Goal: Transaction & Acquisition: Book appointment/travel/reservation

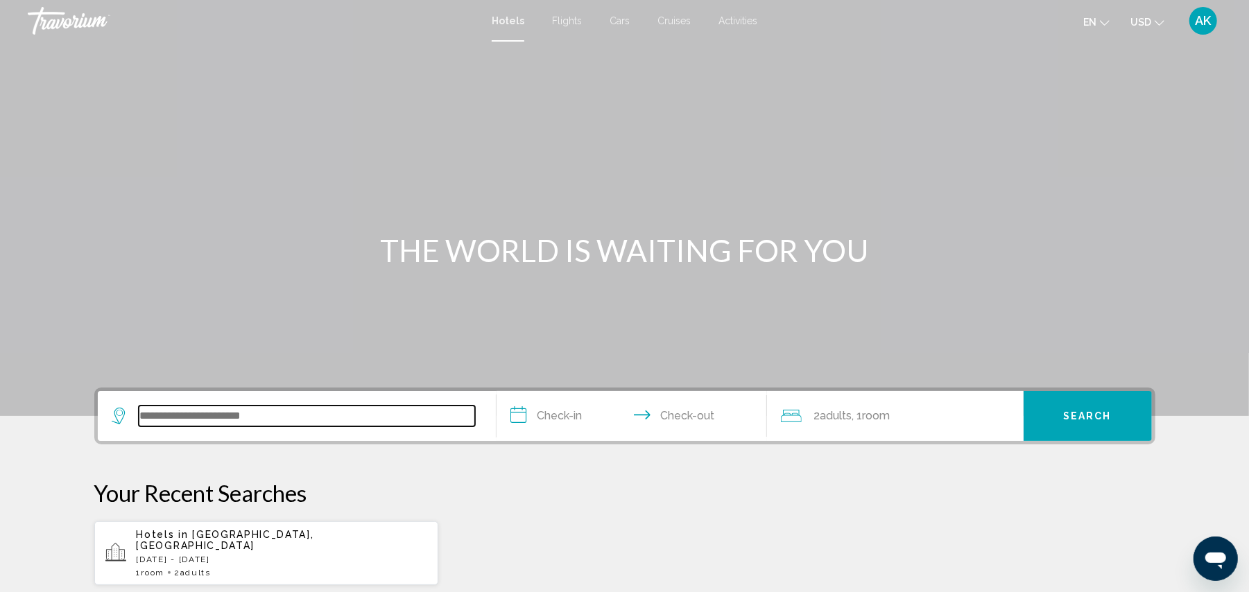
click at [334, 425] on input "Search widget" at bounding box center [307, 416] width 336 height 21
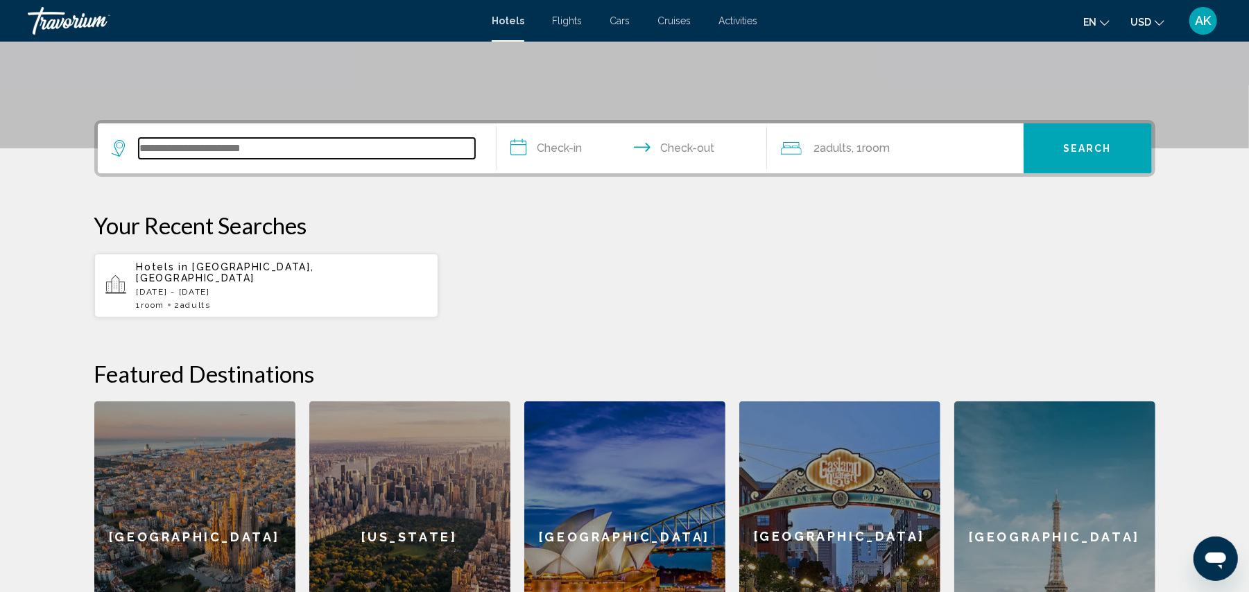
scroll to position [342, 0]
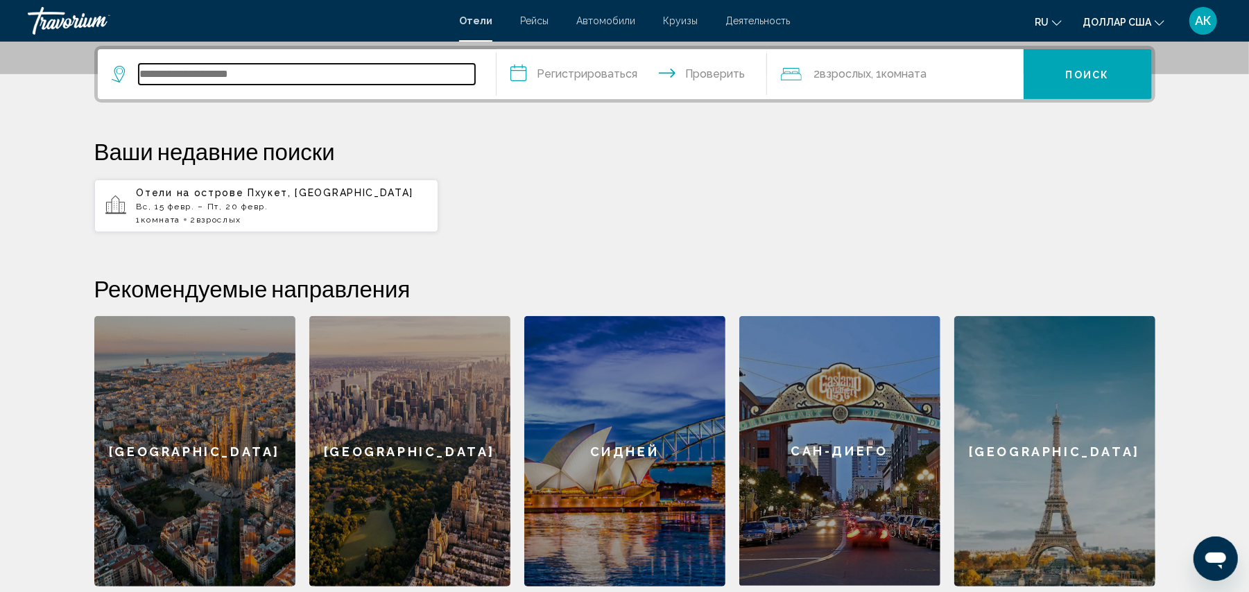
type input "*"
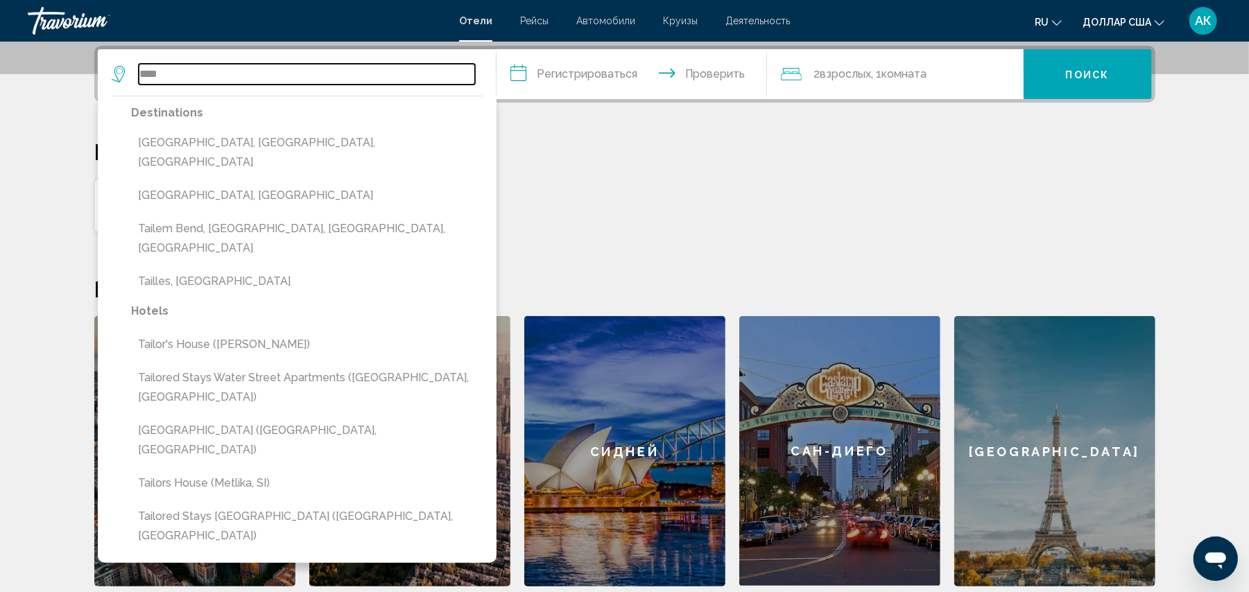
drag, startPoint x: 181, startPoint y: 76, endPoint x: 134, endPoint y: 71, distance: 47.5
click at [134, 71] on div "****" at bounding box center [293, 74] width 363 height 21
paste input "****"
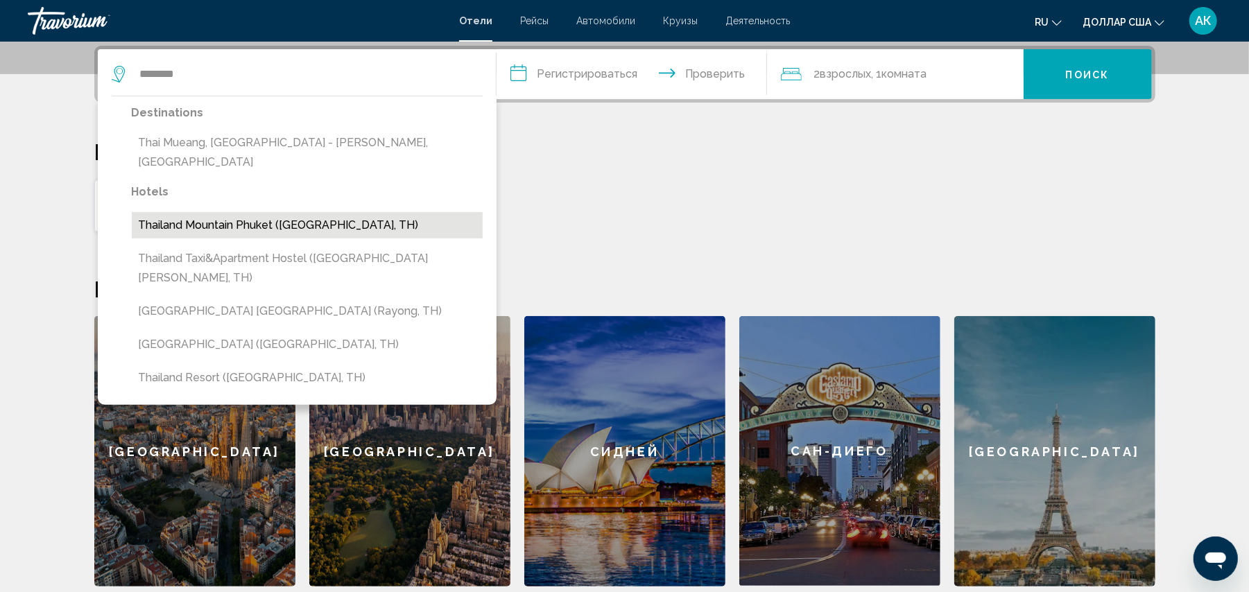
click at [240, 212] on button "Thailand Mountain Phuket ([GEOGRAPHIC_DATA], TH)" at bounding box center [307, 225] width 351 height 26
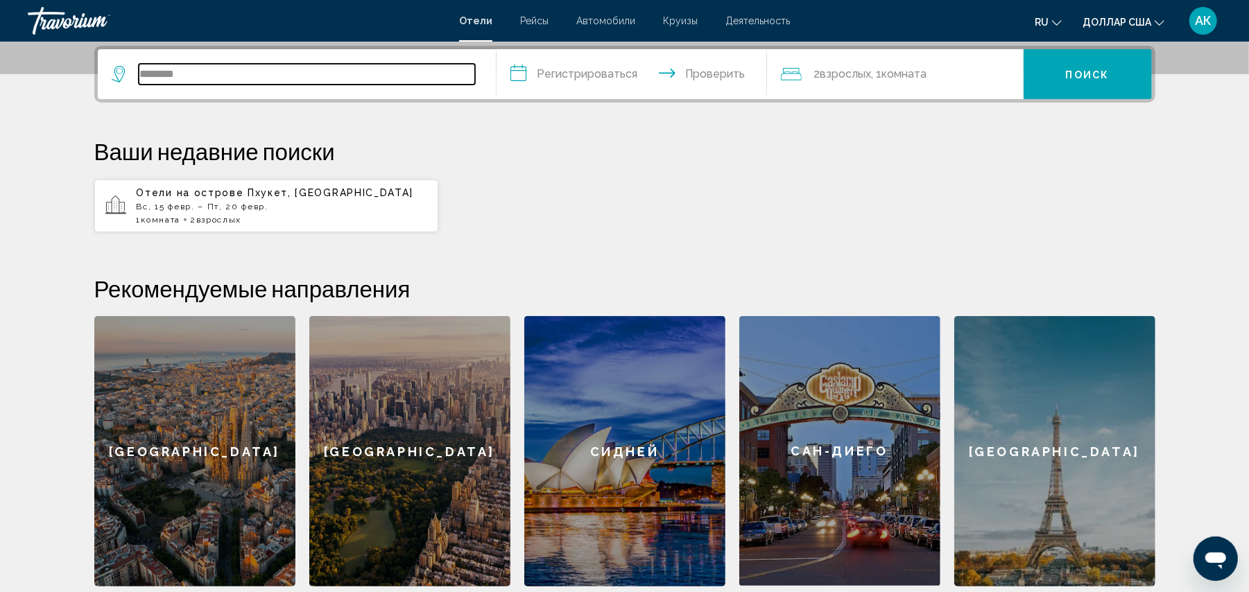
type input "**********"
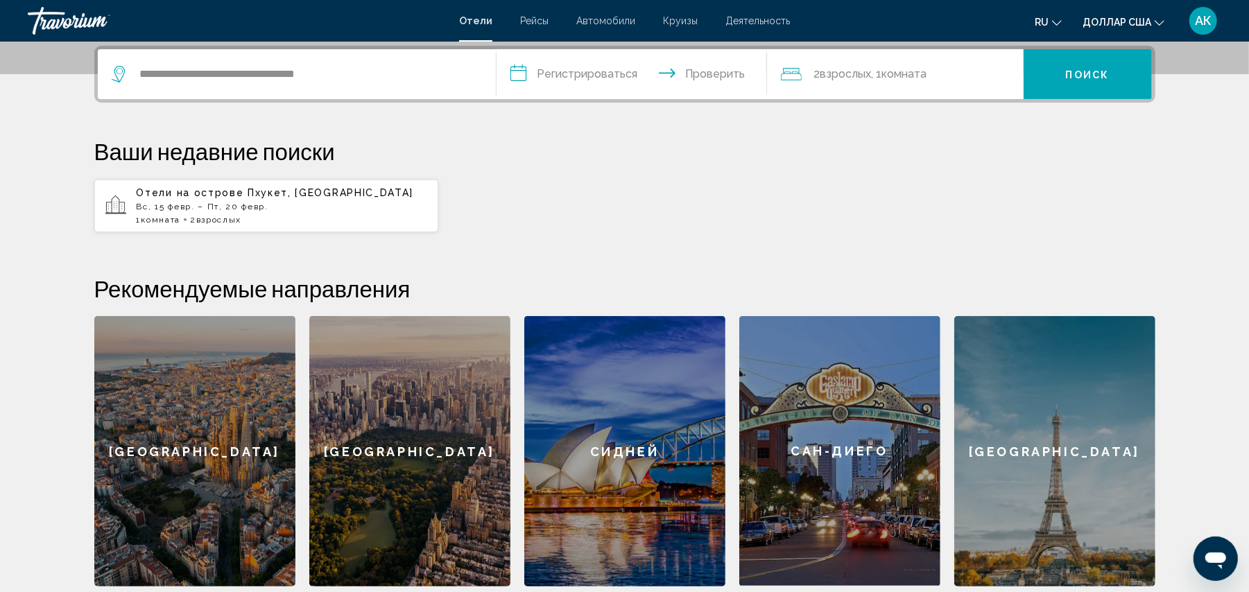
click at [608, 68] on input "**********" at bounding box center [635, 76] width 276 height 54
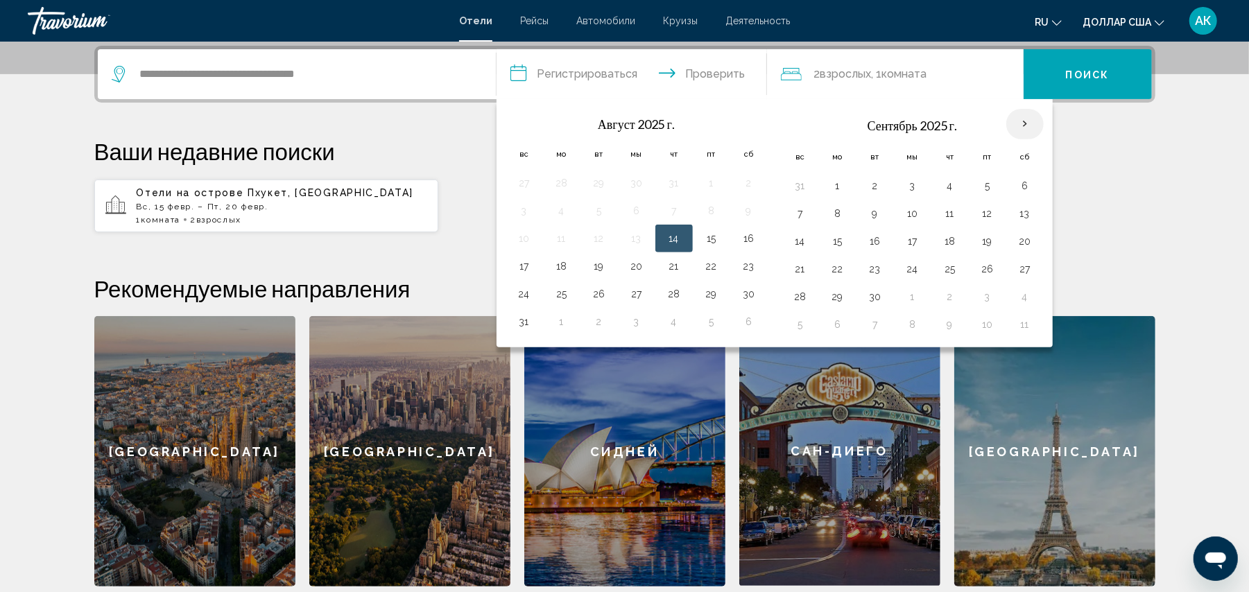
click at [1025, 120] on th "В следующем месяце" at bounding box center [1025, 124] width 37 height 31
click at [1027, 120] on th "В следующем месяце" at bounding box center [1025, 124] width 37 height 31
click at [1036, 125] on th "В следующем месяце" at bounding box center [1025, 124] width 37 height 31
click at [799, 237] on button "14" at bounding box center [800, 241] width 22 height 19
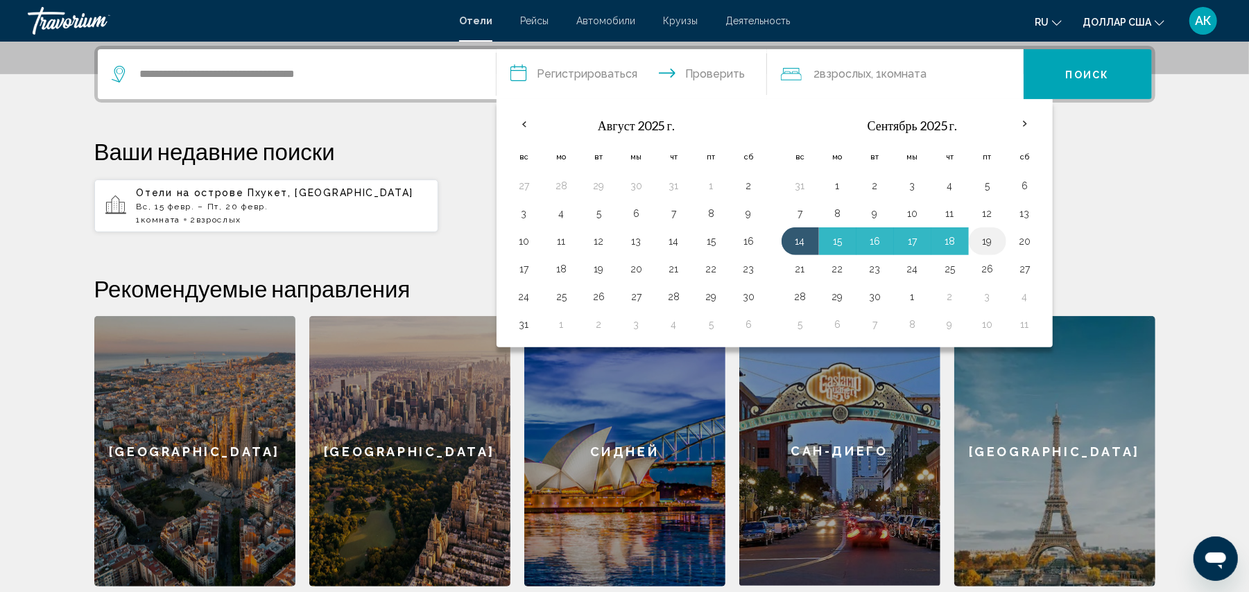
click at [999, 237] on button "19" at bounding box center [988, 241] width 22 height 19
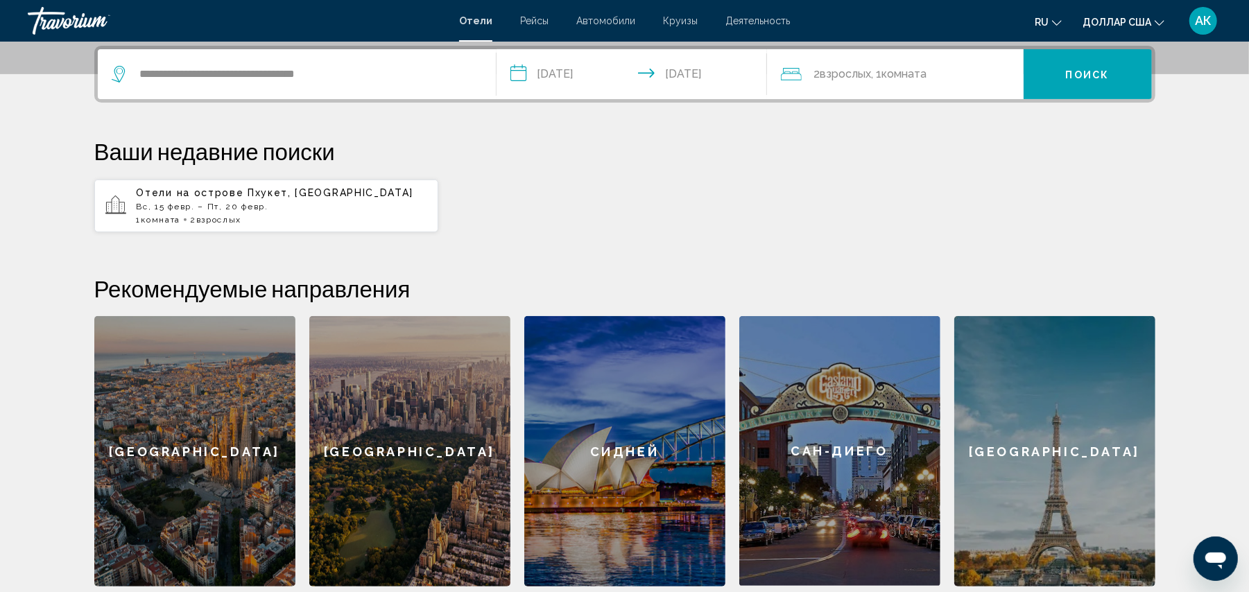
type input "**********"
click at [1067, 76] on font "Поиск" at bounding box center [1088, 74] width 44 height 11
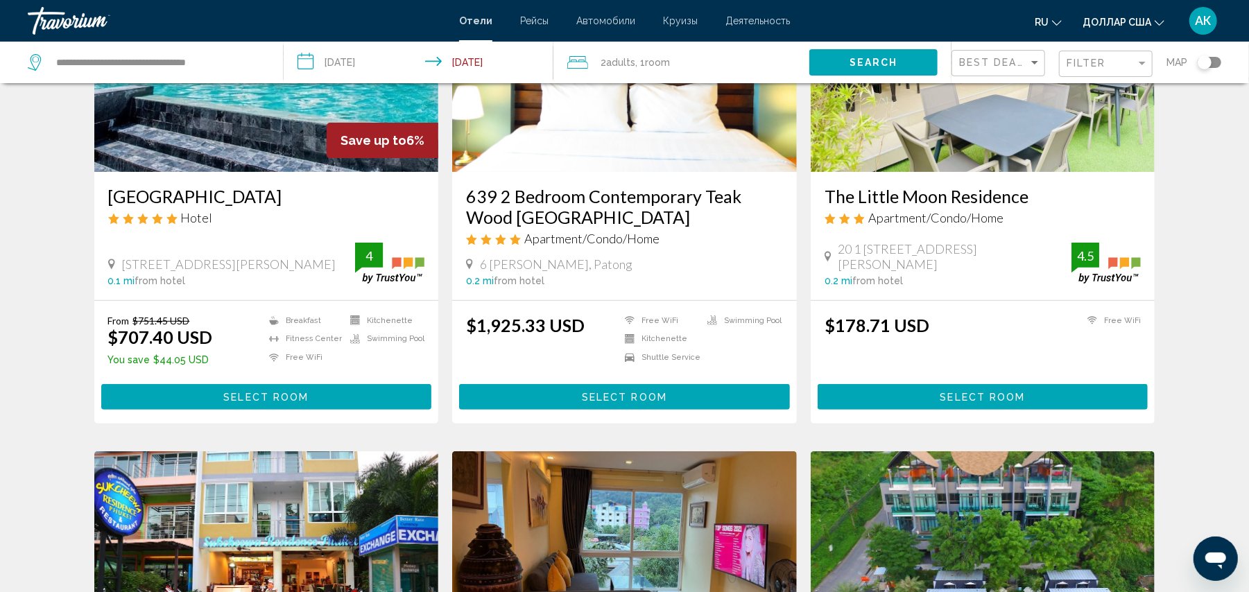
scroll to position [185, 0]
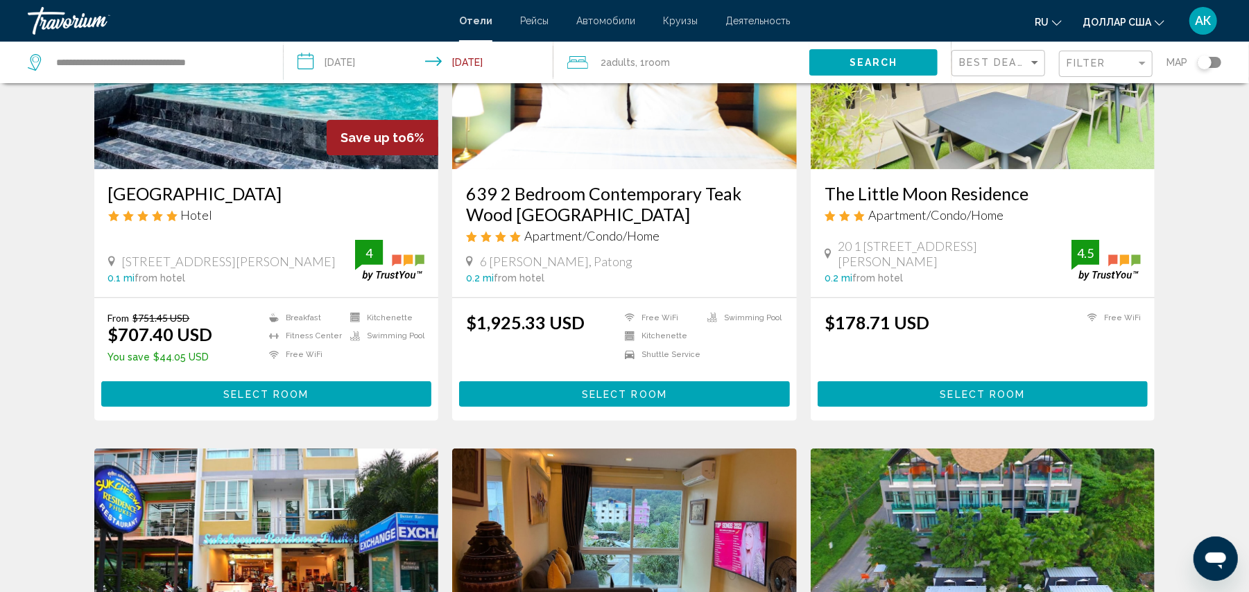
click at [181, 393] on button "Select Room" at bounding box center [266, 395] width 331 height 26
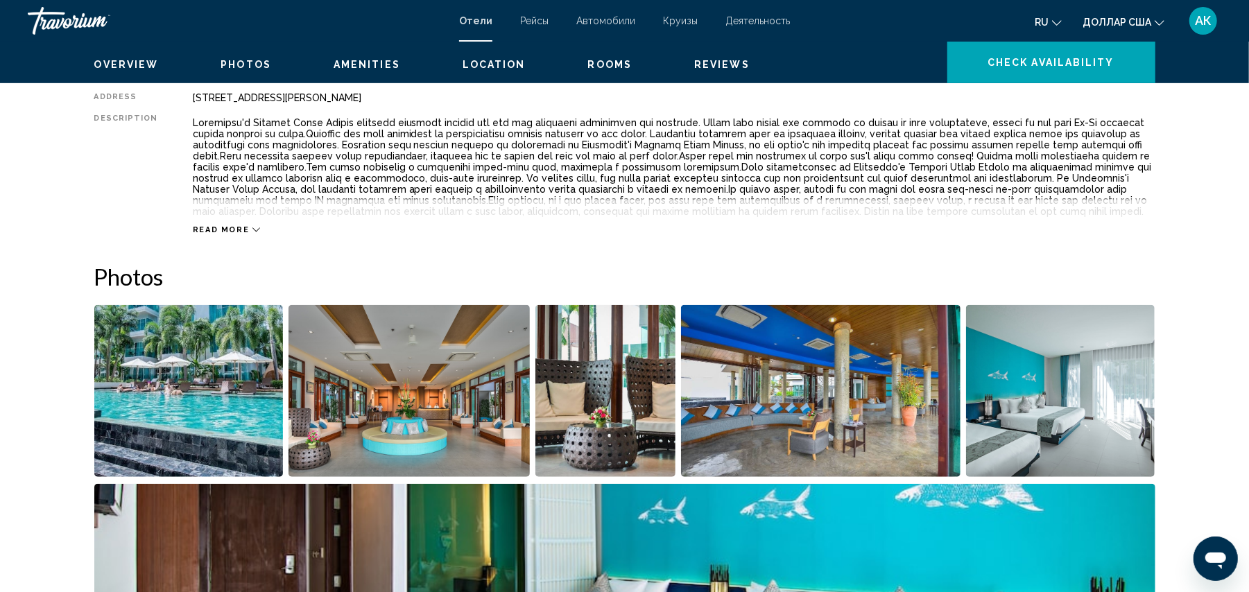
scroll to position [128, 0]
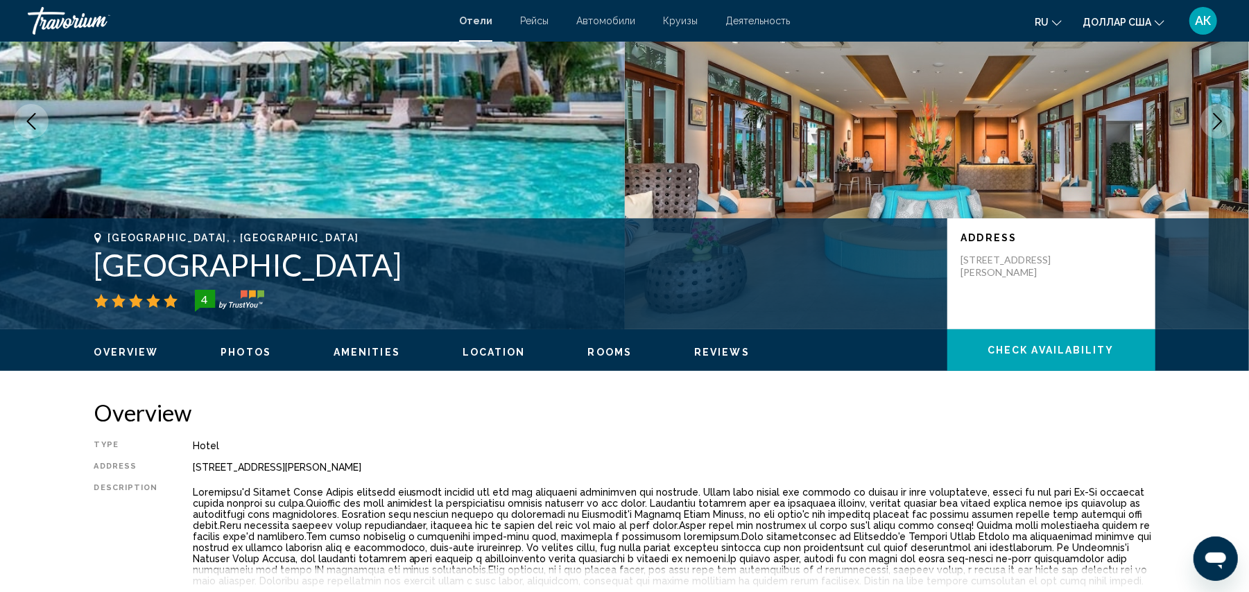
drag, startPoint x: 96, startPoint y: 257, endPoint x: 562, endPoint y: 277, distance: 466.6
click at [562, 277] on h1 "[GEOGRAPHIC_DATA]" at bounding box center [513, 265] width 839 height 36
copy h1 "[GEOGRAPHIC_DATA]"
click at [791, 442] on div "Hotel" at bounding box center [674, 445] width 963 height 11
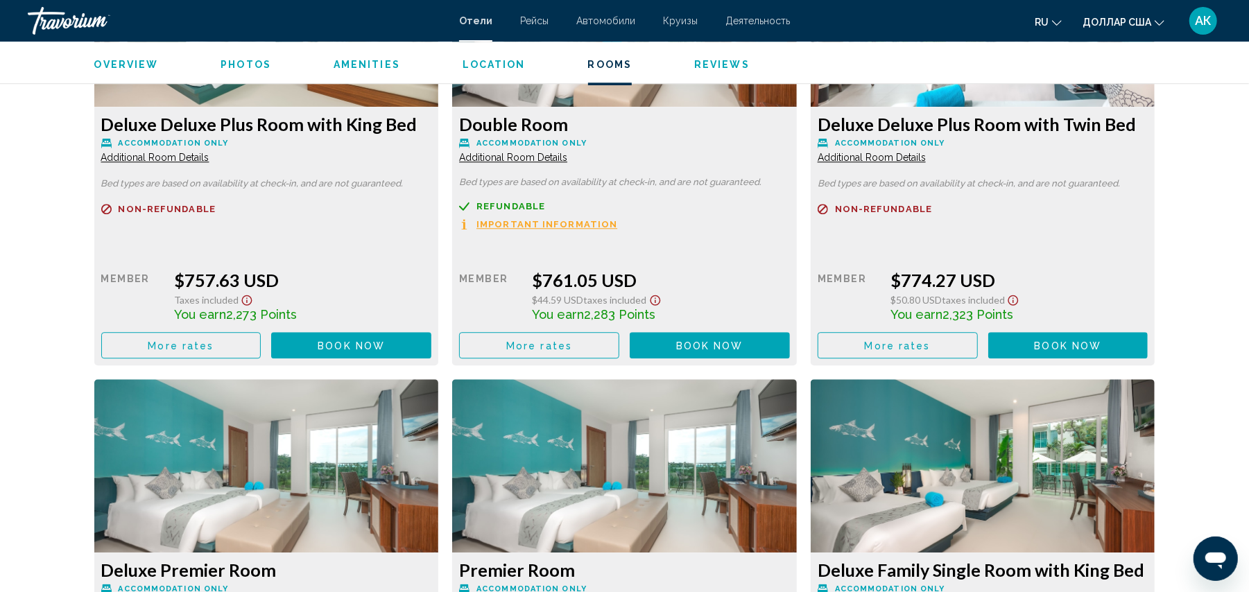
scroll to position [1941, 0]
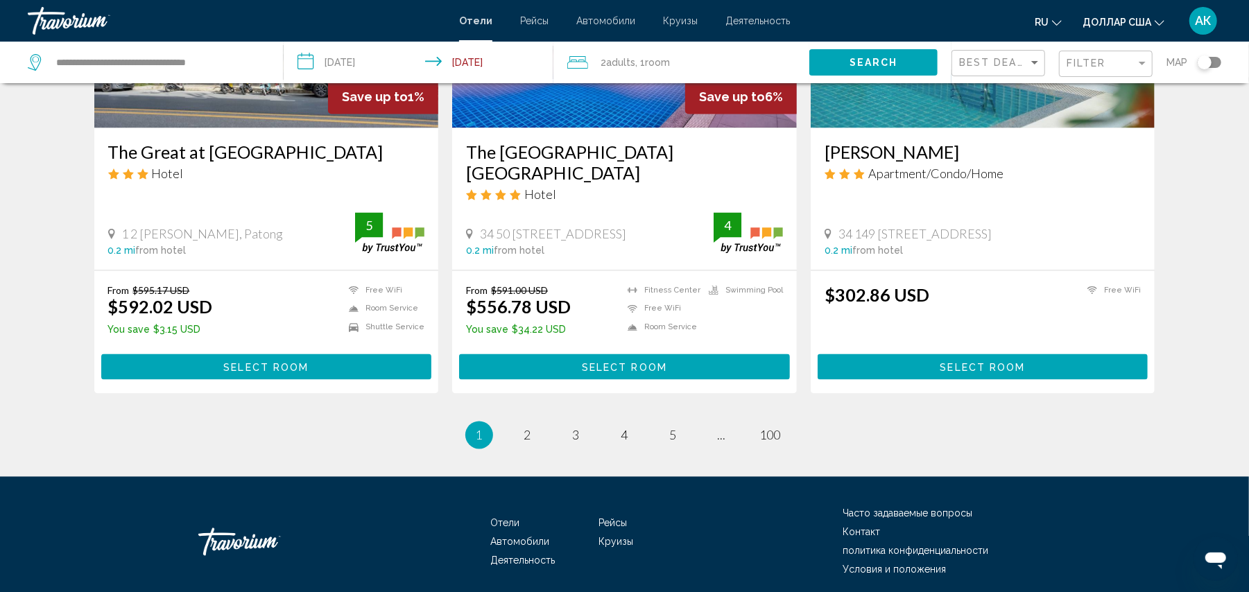
scroll to position [1766, 0]
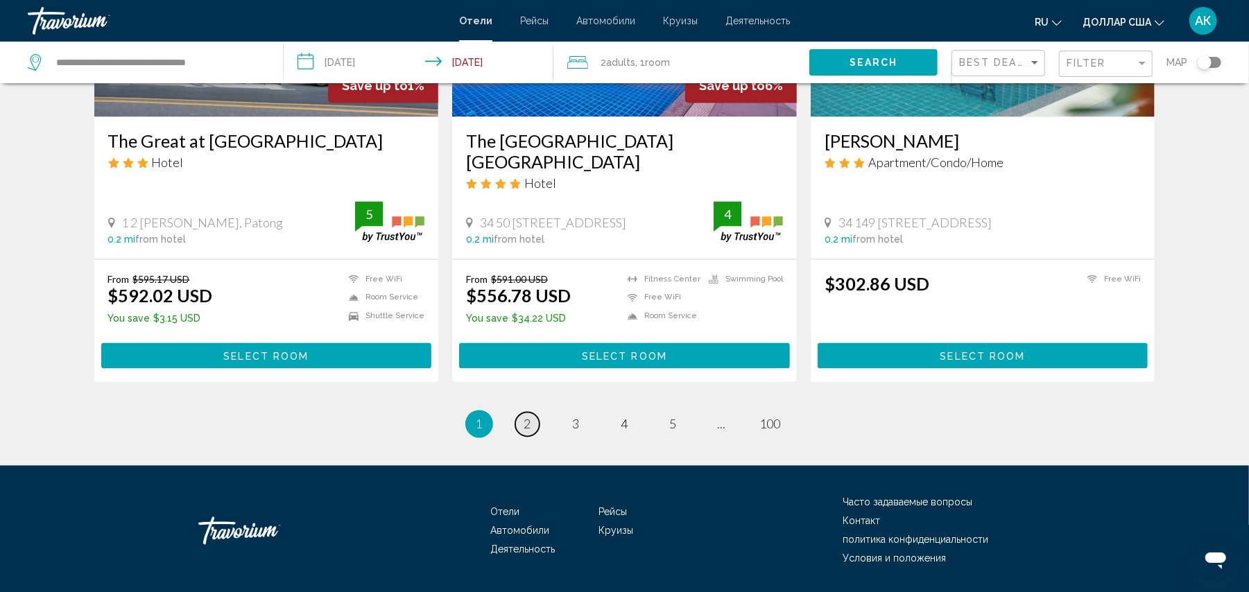
click at [526, 417] on span "2" at bounding box center [527, 424] width 7 height 15
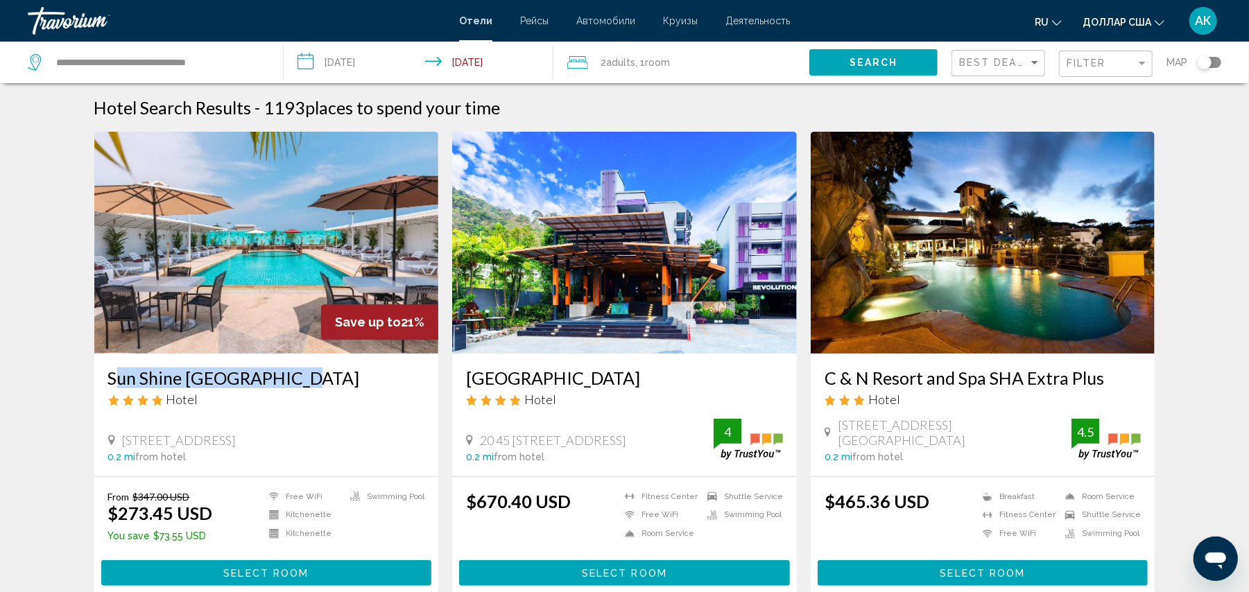
drag, startPoint x: 106, startPoint y: 375, endPoint x: 293, endPoint y: 382, distance: 186.7
click at [293, 382] on div "Sun Shine [GEOGRAPHIC_DATA] Hotel [STREET_ADDRESS] 0.2 mi from hotel" at bounding box center [266, 415] width 345 height 123
copy h3 "Sun Shine [GEOGRAPHIC_DATA]"
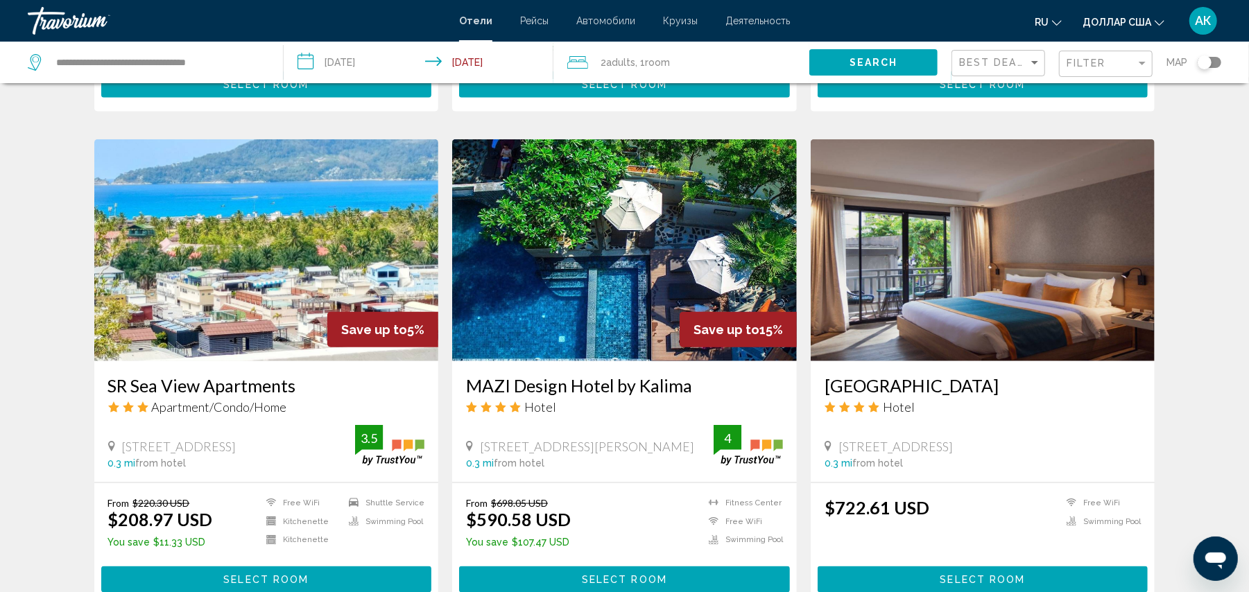
scroll to position [1017, 0]
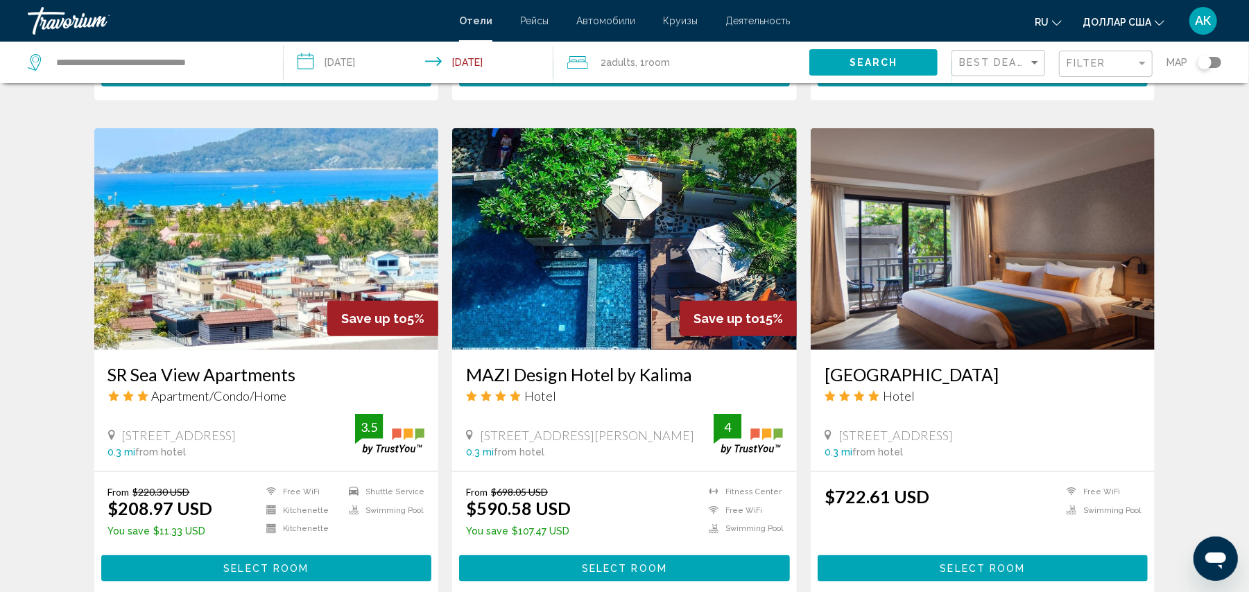
drag, startPoint x: 461, startPoint y: 347, endPoint x: 746, endPoint y: 347, distance: 285.1
click at [746, 350] on div "MAZI Design Hotel by Kalima Hotel [STREET_ADDRESS] 0.3 mi from hotel 4" at bounding box center [624, 410] width 345 height 121
copy h3 "MAZI Design Hotel by Kalima"
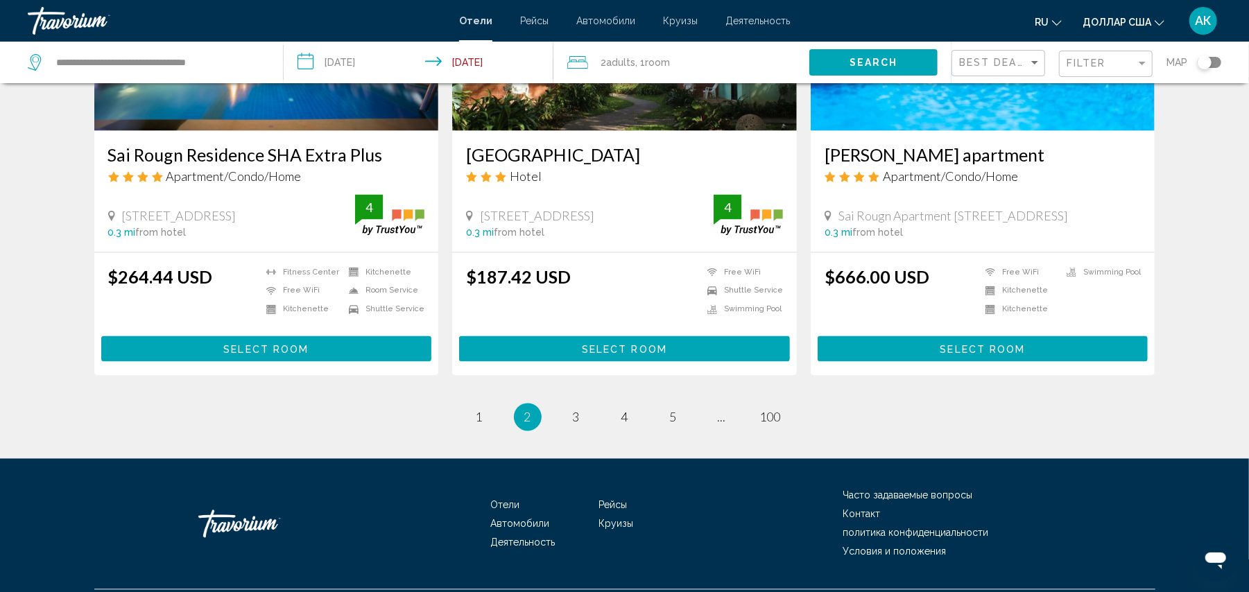
scroll to position [1749, 0]
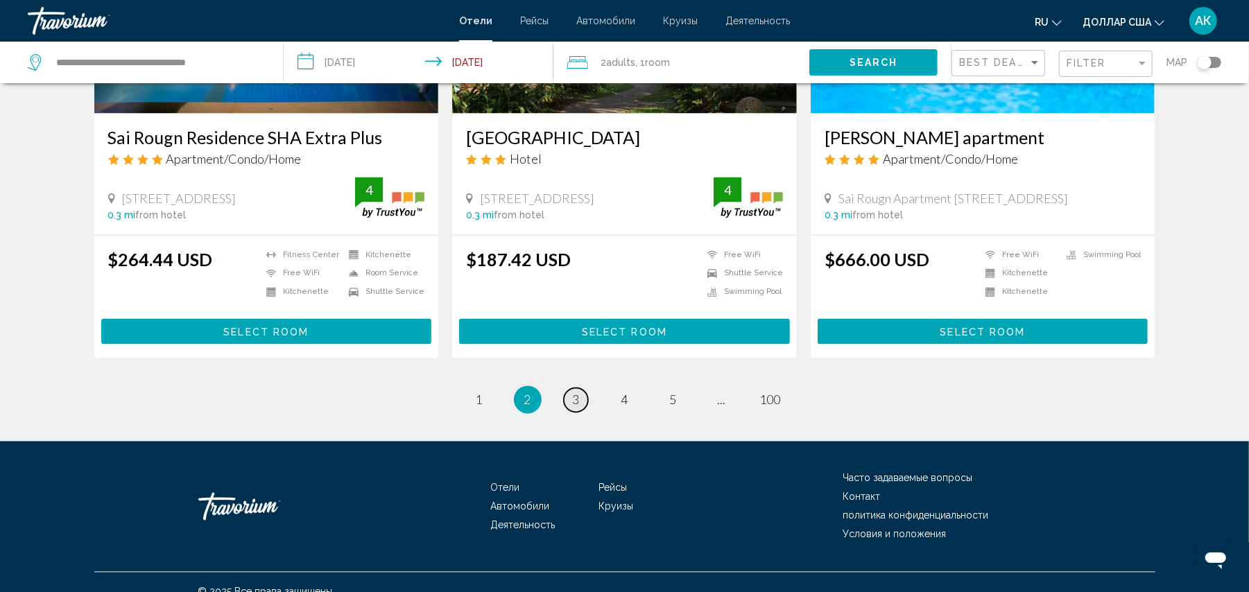
click at [581, 388] on link "page 3" at bounding box center [576, 400] width 24 height 24
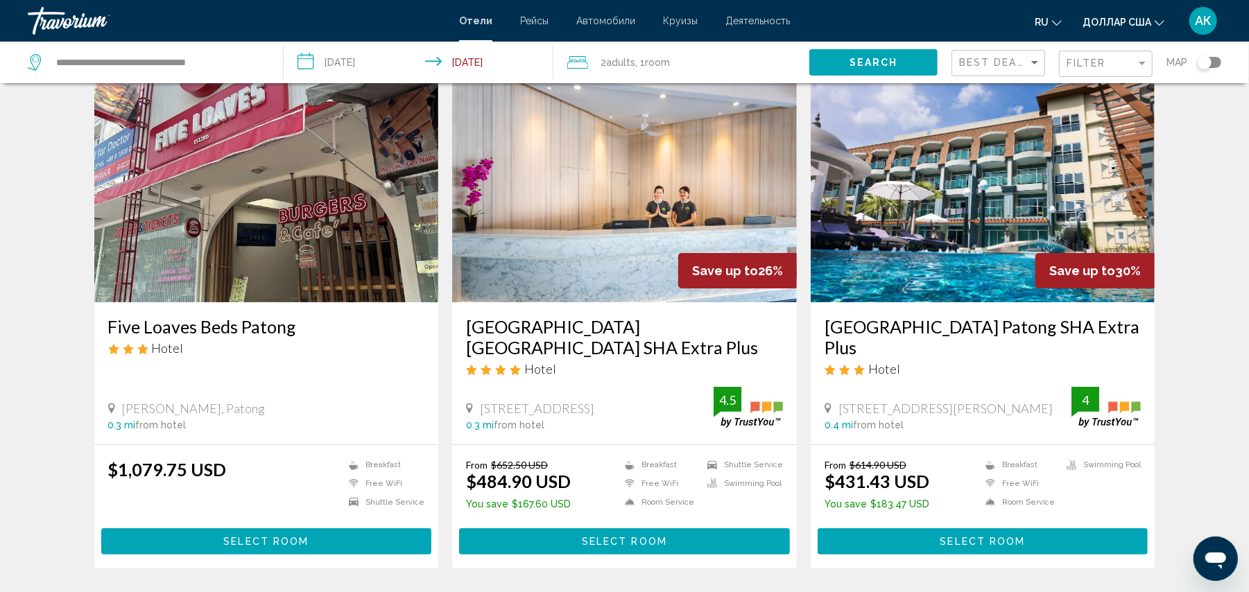
scroll to position [185, 0]
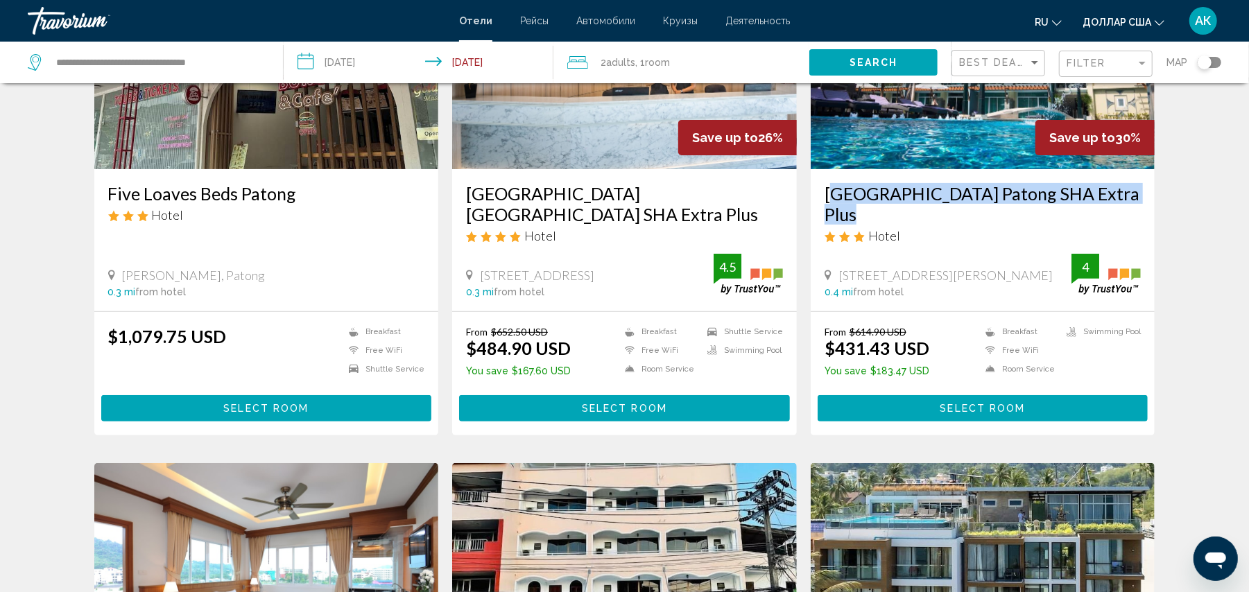
drag, startPoint x: 823, startPoint y: 194, endPoint x: 1140, endPoint y: 203, distance: 317.8
click at [1140, 203] on div "[GEOGRAPHIC_DATA] Patong SHA Extra Plus Hotel [STREET_ADDRESS][PERSON_NAME] 0.4…" at bounding box center [983, 240] width 345 height 142
copy h3 "[GEOGRAPHIC_DATA] Patong SHA Extra Plus"
click at [229, 60] on input "**********" at bounding box center [158, 62] width 207 height 21
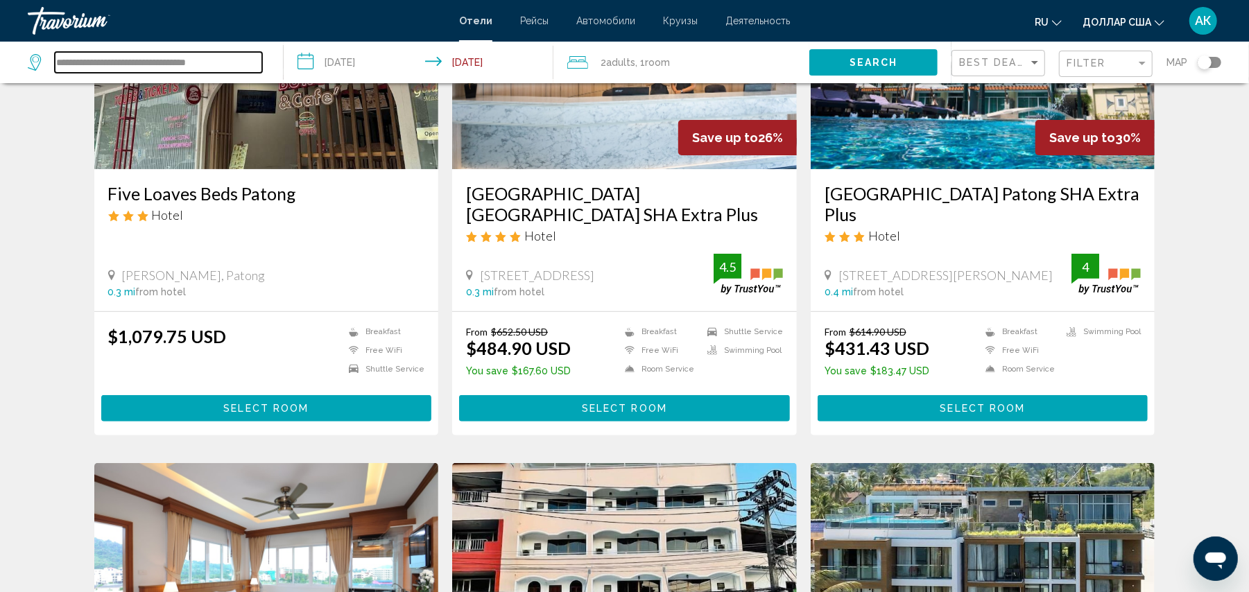
drag, startPoint x: 234, startPoint y: 61, endPoint x: 51, endPoint y: 53, distance: 184.0
click at [51, 53] on div "**********" at bounding box center [145, 62] width 234 height 21
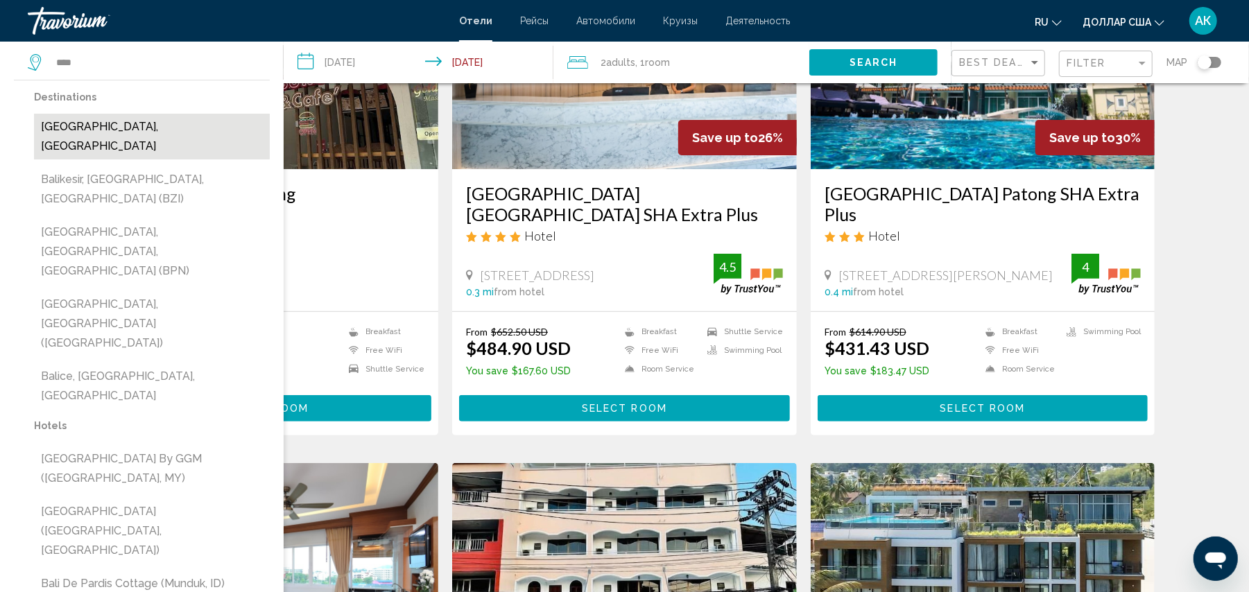
click at [146, 128] on button "[GEOGRAPHIC_DATA], [GEOGRAPHIC_DATA]" at bounding box center [152, 137] width 236 height 46
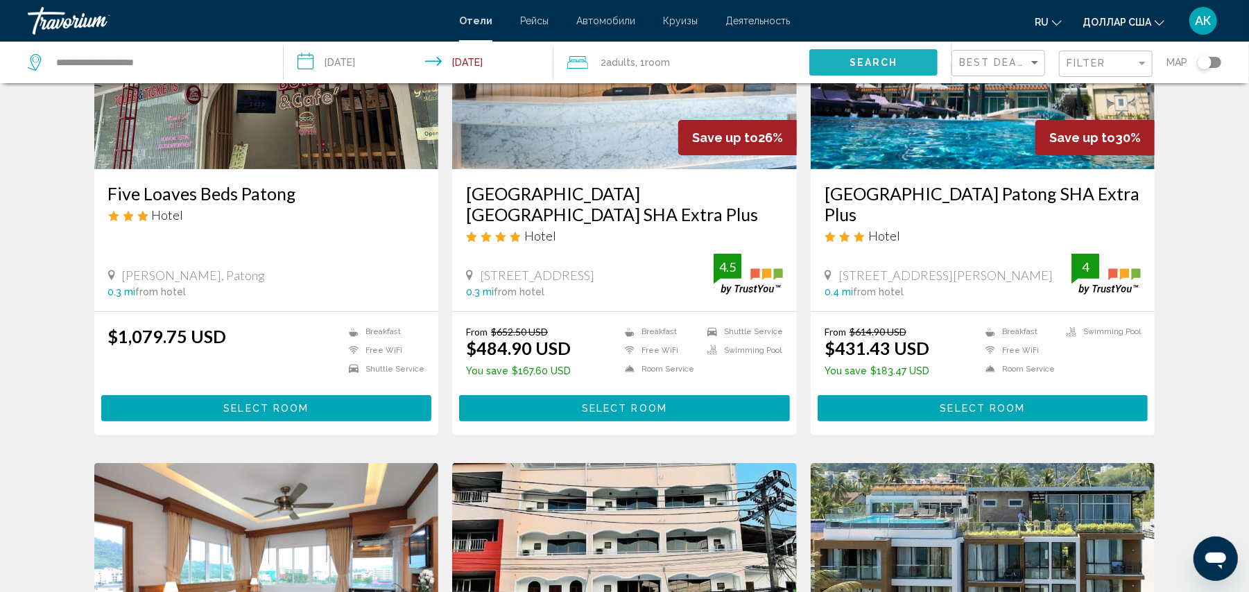
click at [885, 65] on span "Search" at bounding box center [874, 63] width 49 height 11
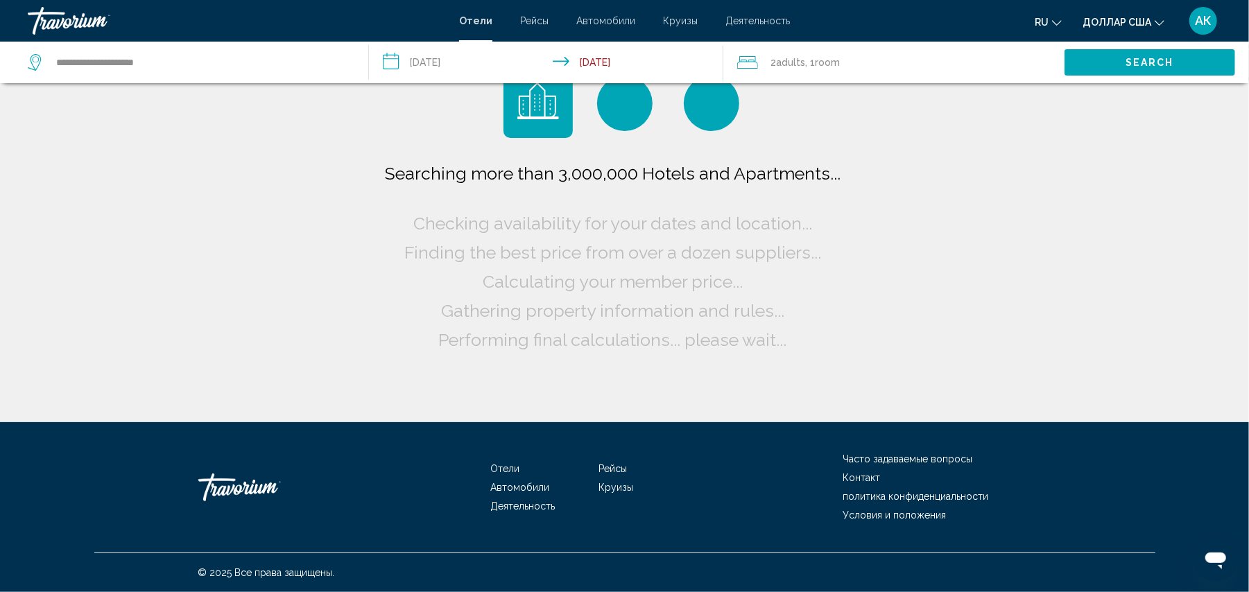
scroll to position [0, 0]
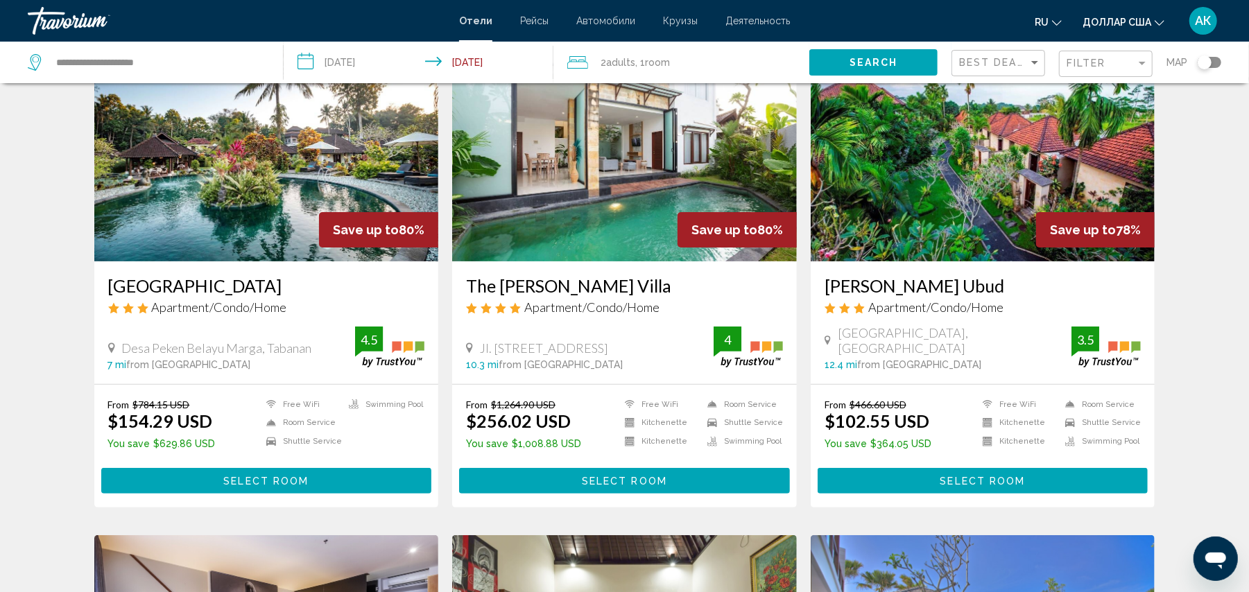
scroll to position [185, 0]
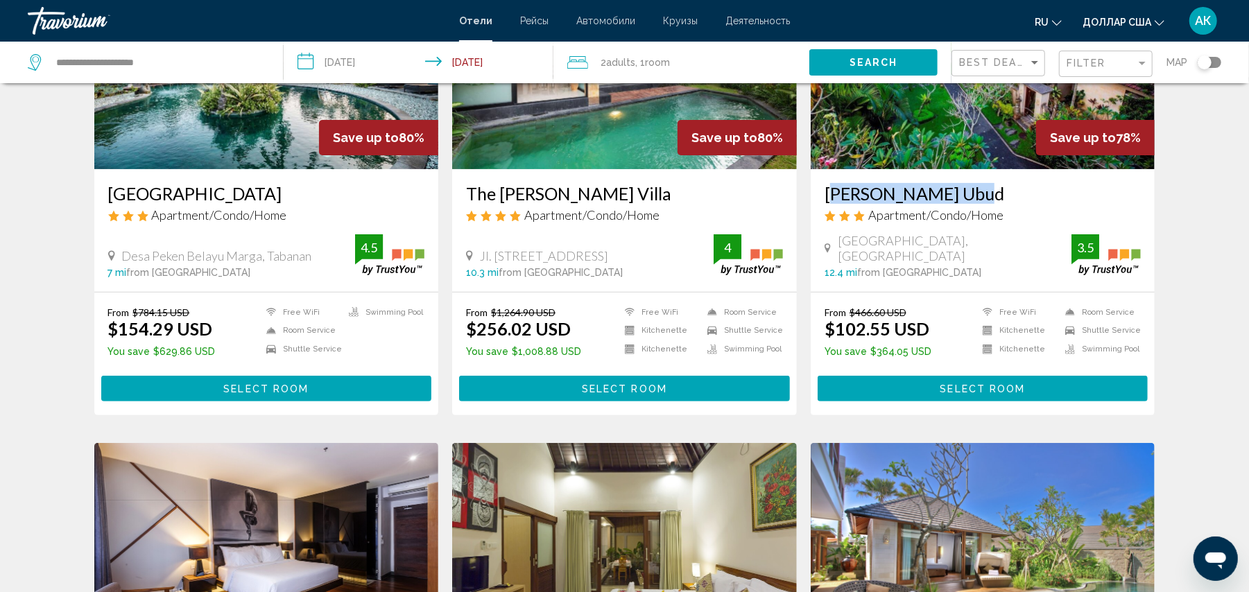
drag, startPoint x: 822, startPoint y: 193, endPoint x: 959, endPoint y: 198, distance: 136.7
click at [959, 198] on div "[PERSON_NAME] Ubud Apartment/Condo/Home [GEOGRAPHIC_DATA], [GEOGRAPHIC_DATA] 12…" at bounding box center [983, 230] width 345 height 123
copy h3 "[PERSON_NAME] Ubud"
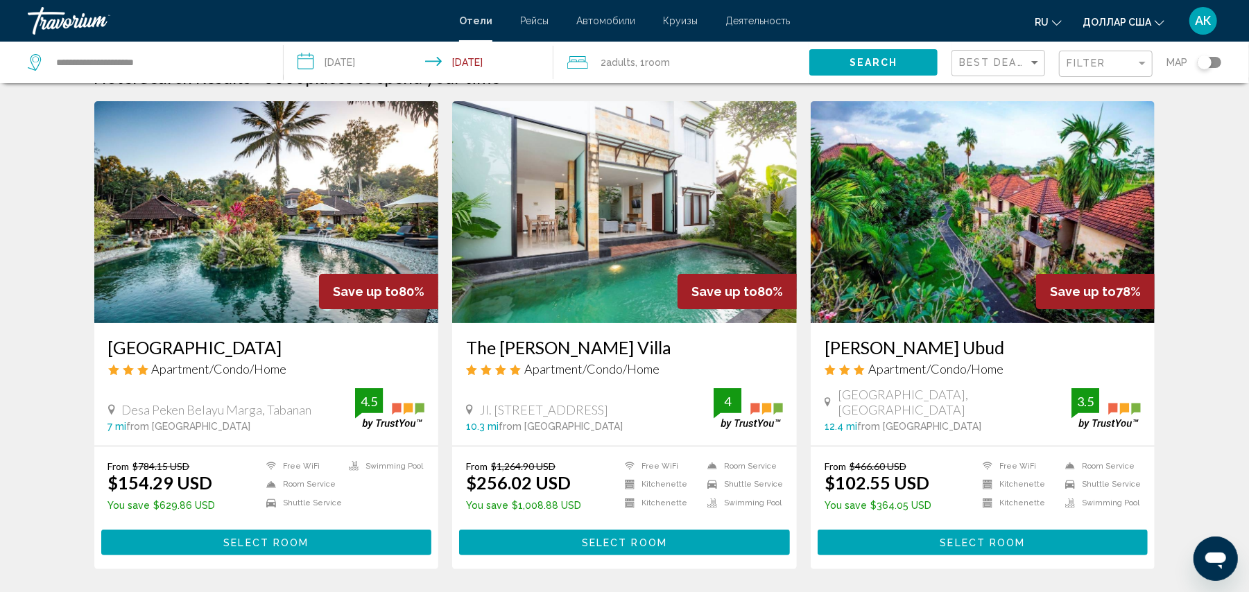
scroll to position [18, 0]
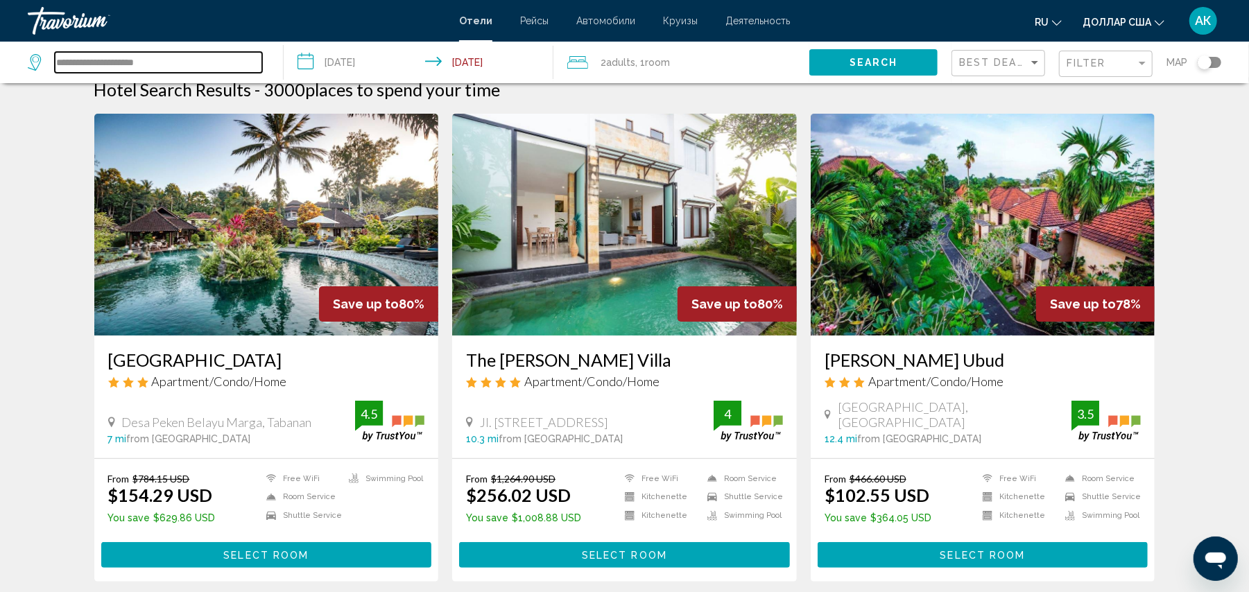
drag, startPoint x: 173, startPoint y: 57, endPoint x: 40, endPoint y: 51, distance: 133.3
click at [40, 51] on div "**********" at bounding box center [148, 63] width 241 height 42
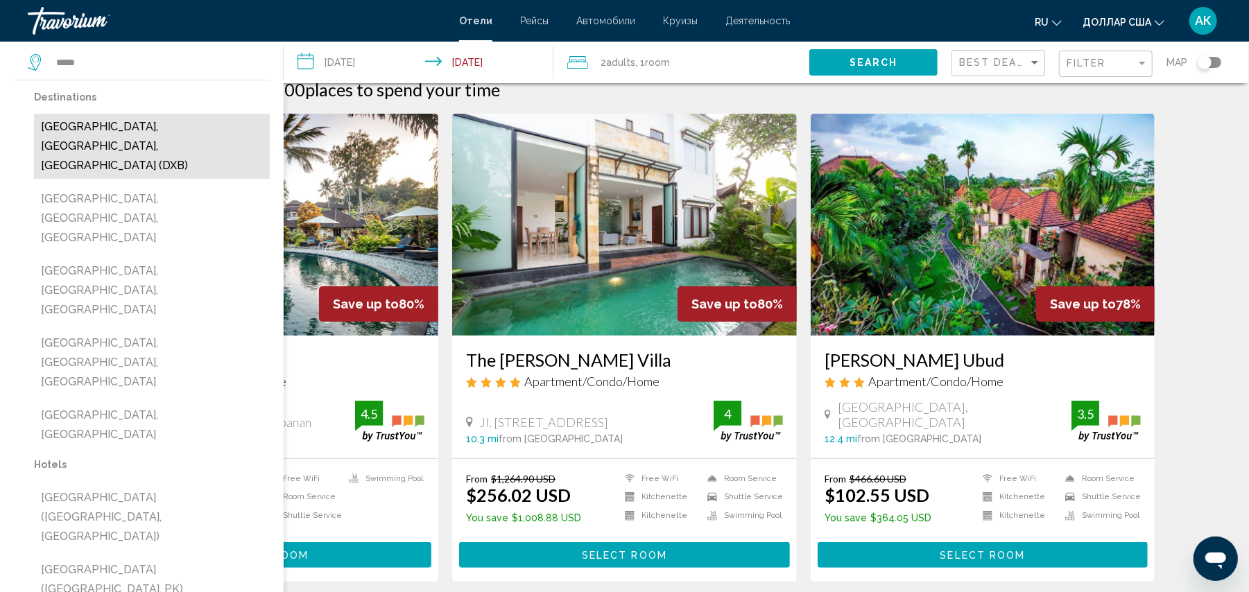
click at [144, 126] on button "[GEOGRAPHIC_DATA], [GEOGRAPHIC_DATA], [GEOGRAPHIC_DATA] (DXB)" at bounding box center [152, 146] width 236 height 65
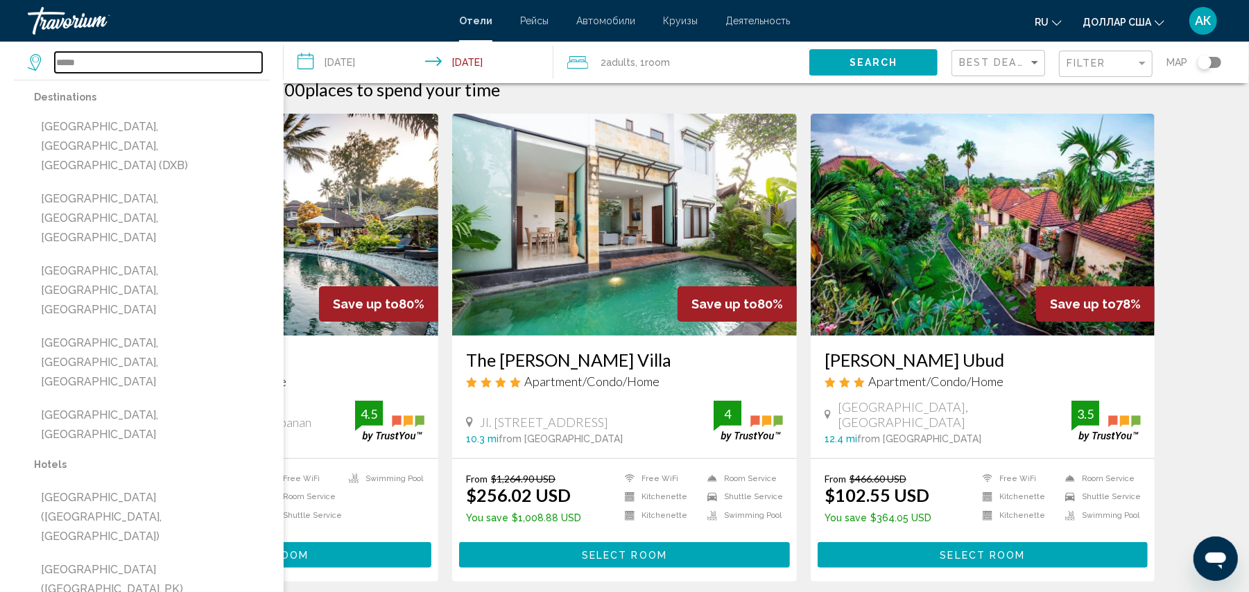
type input "**********"
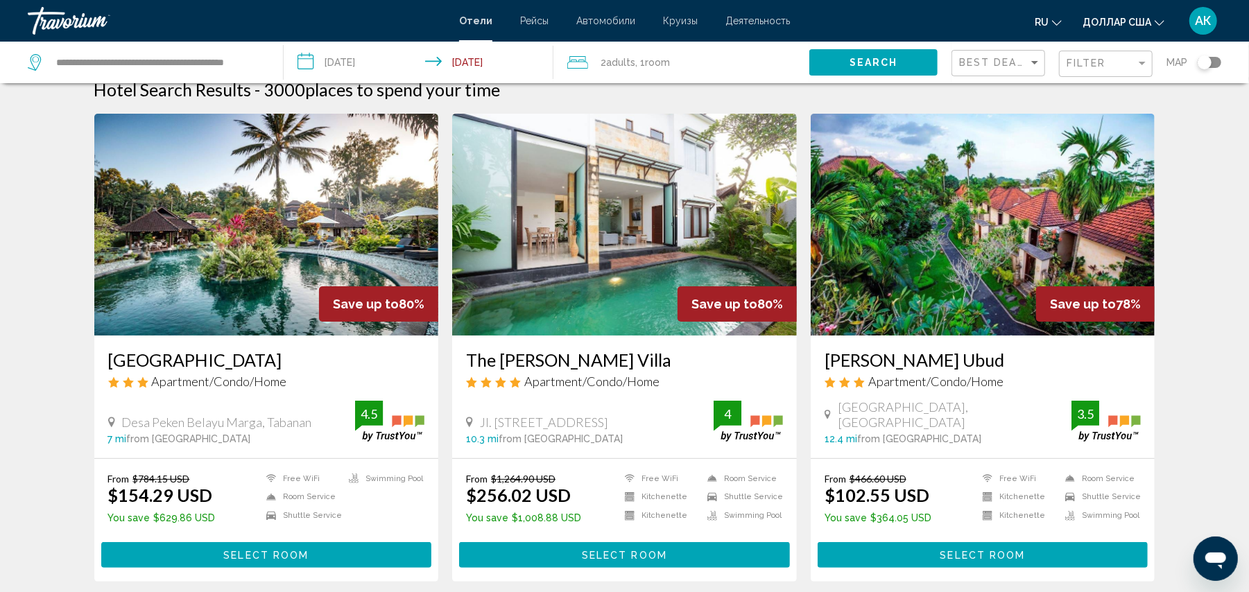
click at [875, 60] on span "Search" at bounding box center [874, 63] width 49 height 11
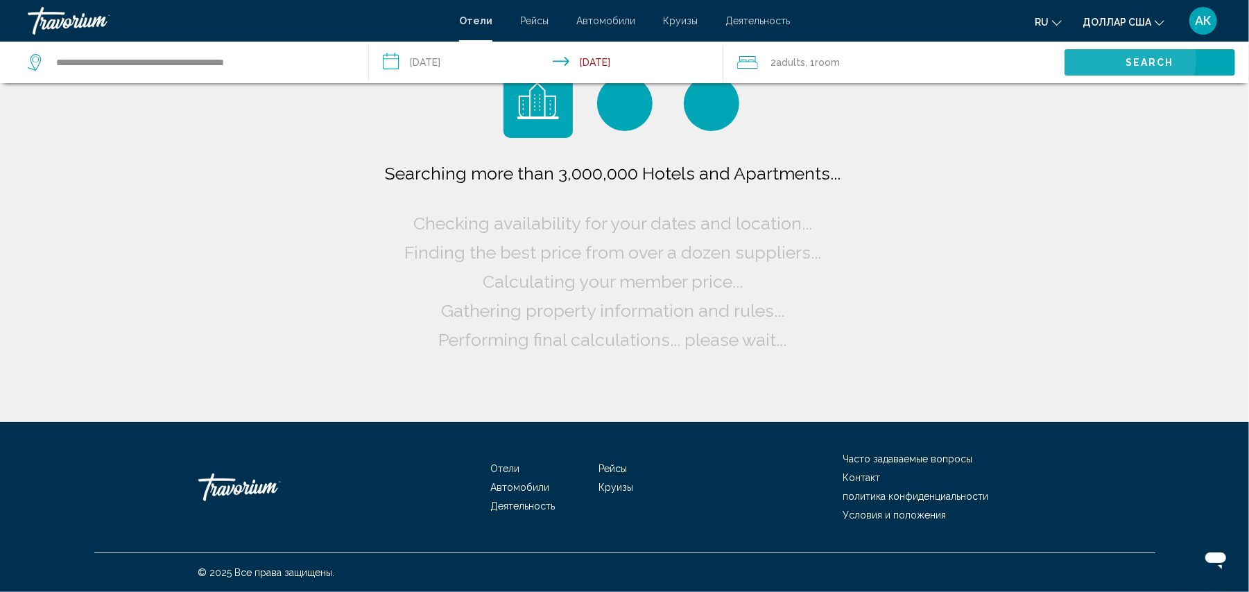
scroll to position [0, 0]
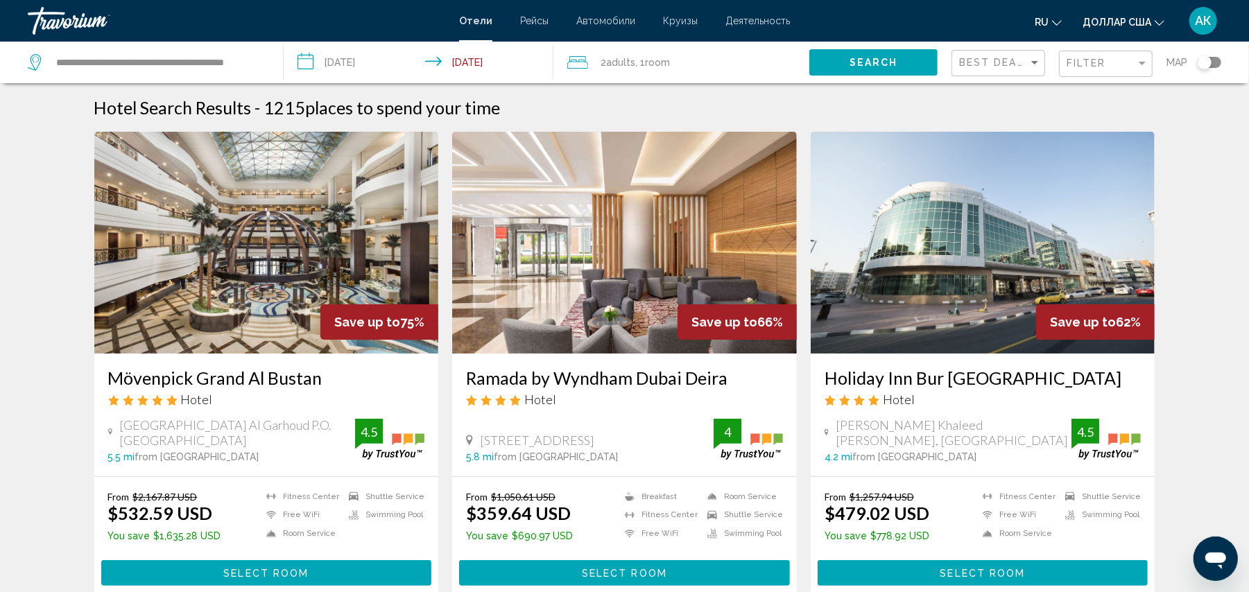
drag, startPoint x: 461, startPoint y: 375, endPoint x: 758, endPoint y: 387, distance: 297.2
click at [758, 387] on div "Ramada by Wyndham Dubai Deira Hotel [STREET_ADDRESS] 5.8 mi from [GEOGRAPHIC_DA…" at bounding box center [624, 415] width 345 height 123
copy h3 "Ramada by Wyndham Dubai Deira"
